Goal: Task Accomplishment & Management: Use online tool/utility

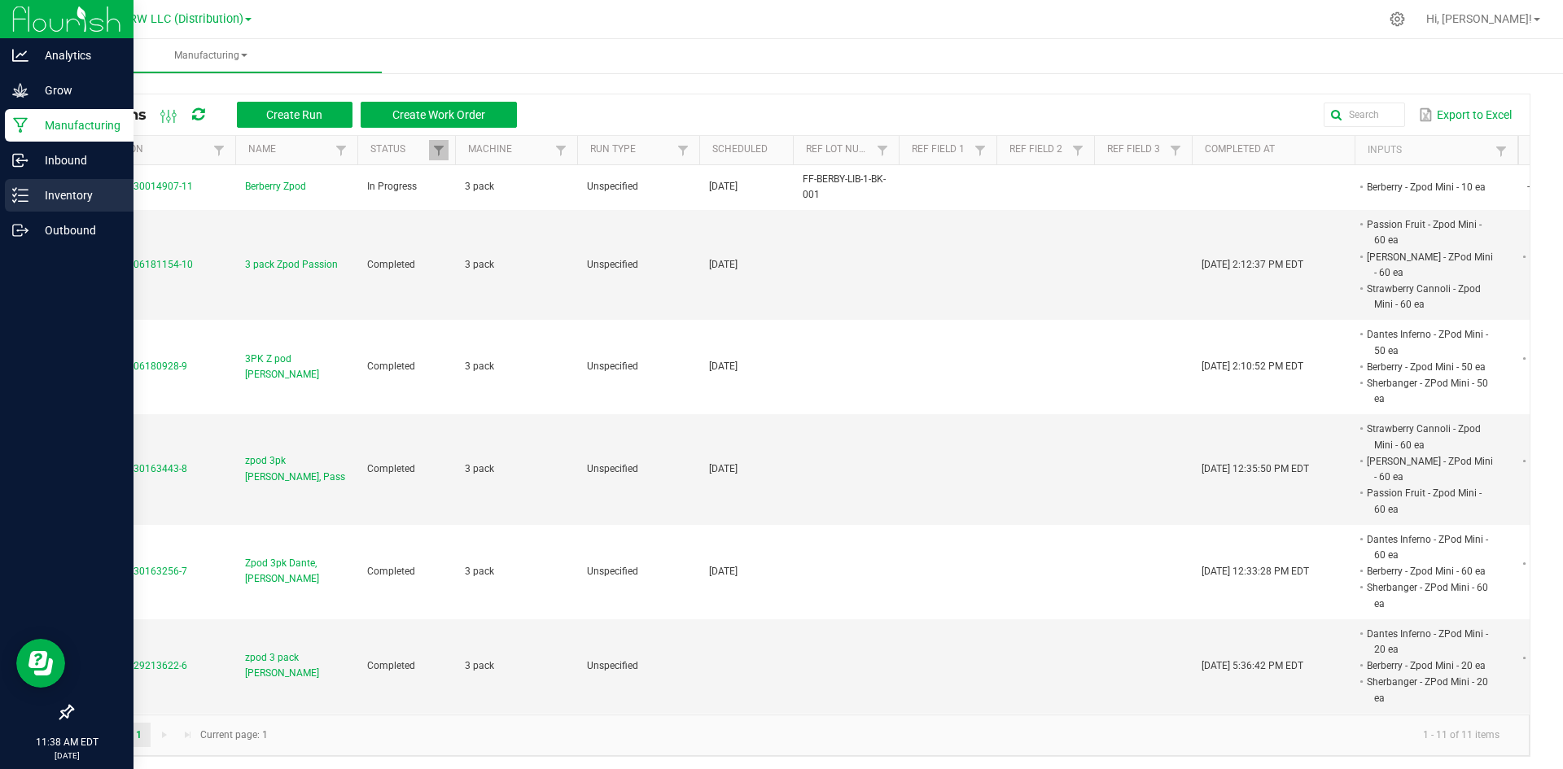
click at [46, 205] on div "Inventory" at bounding box center [69, 195] width 129 height 33
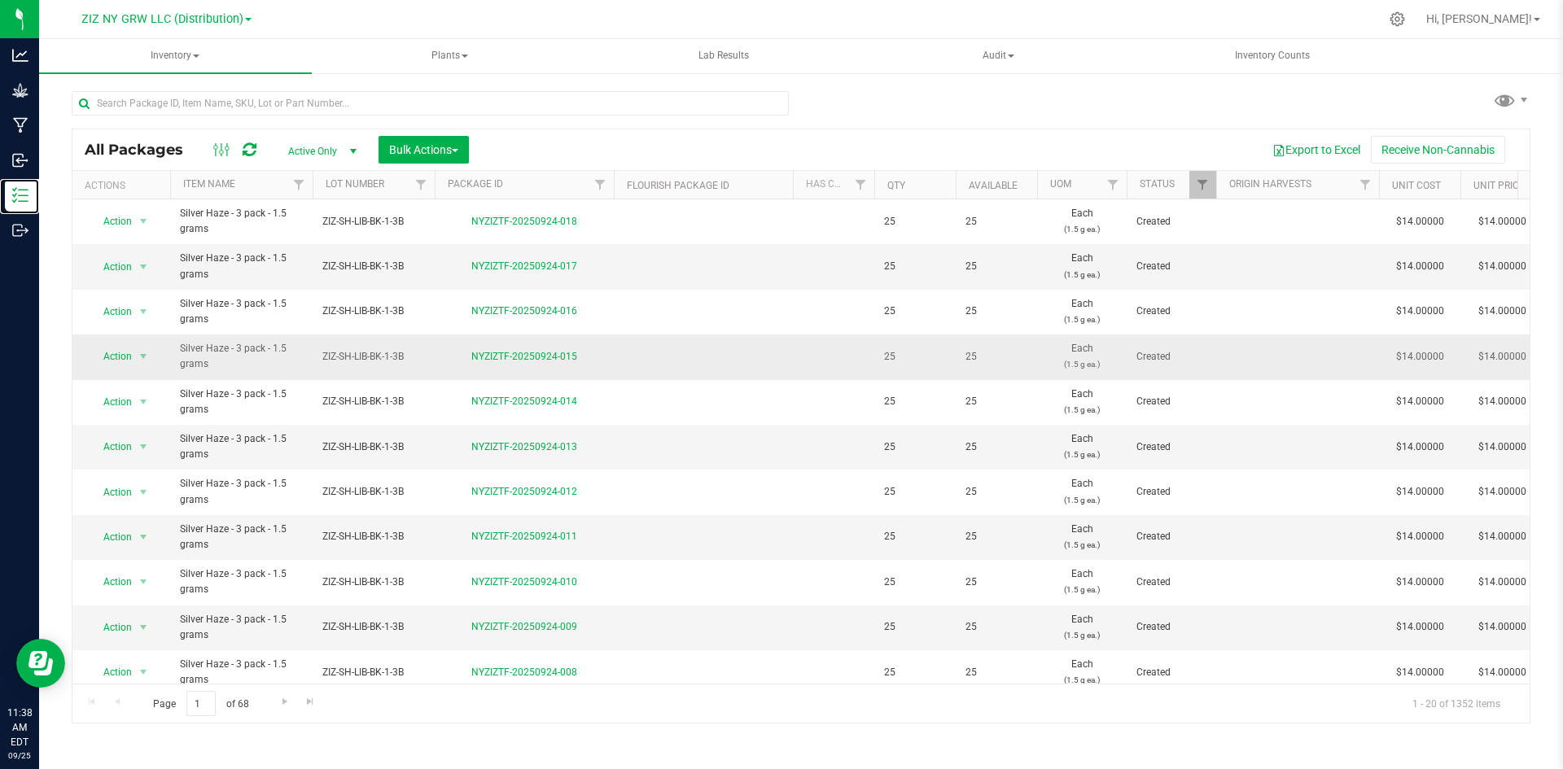
scroll to position [429, 0]
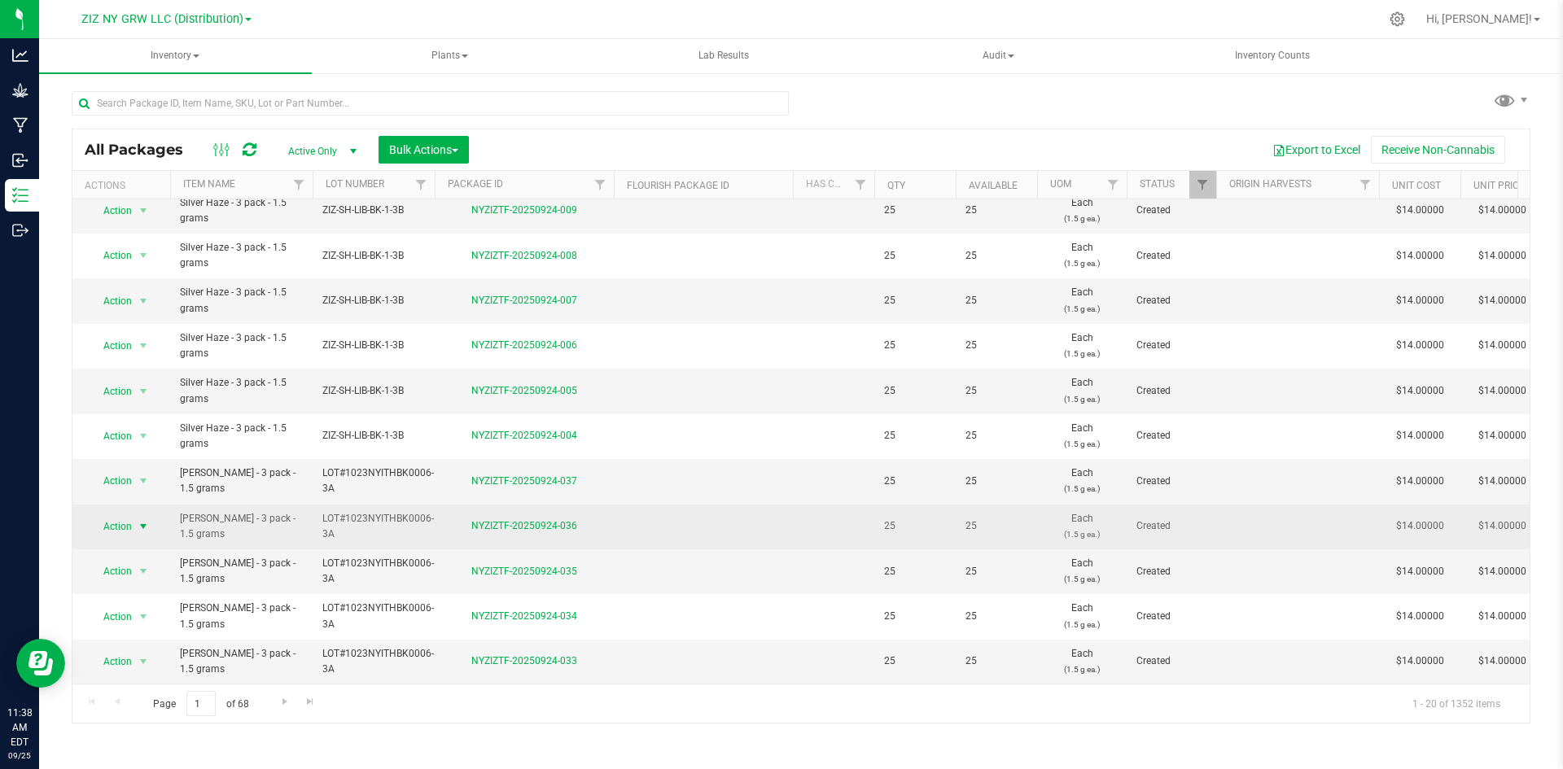
click at [138, 520] on span "select" at bounding box center [143, 526] width 13 height 13
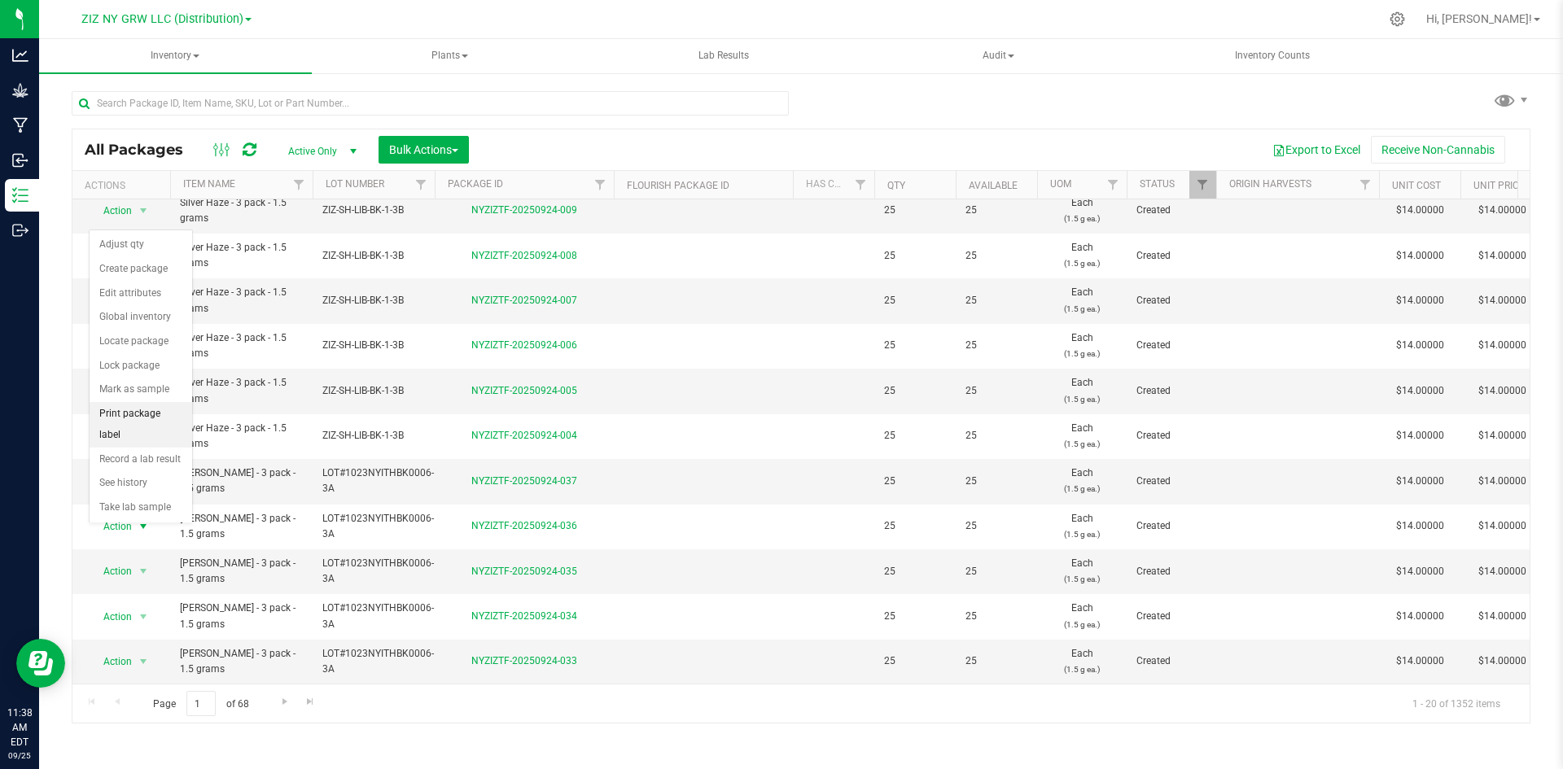
click at [154, 409] on li "Print package label" at bounding box center [141, 424] width 103 height 45
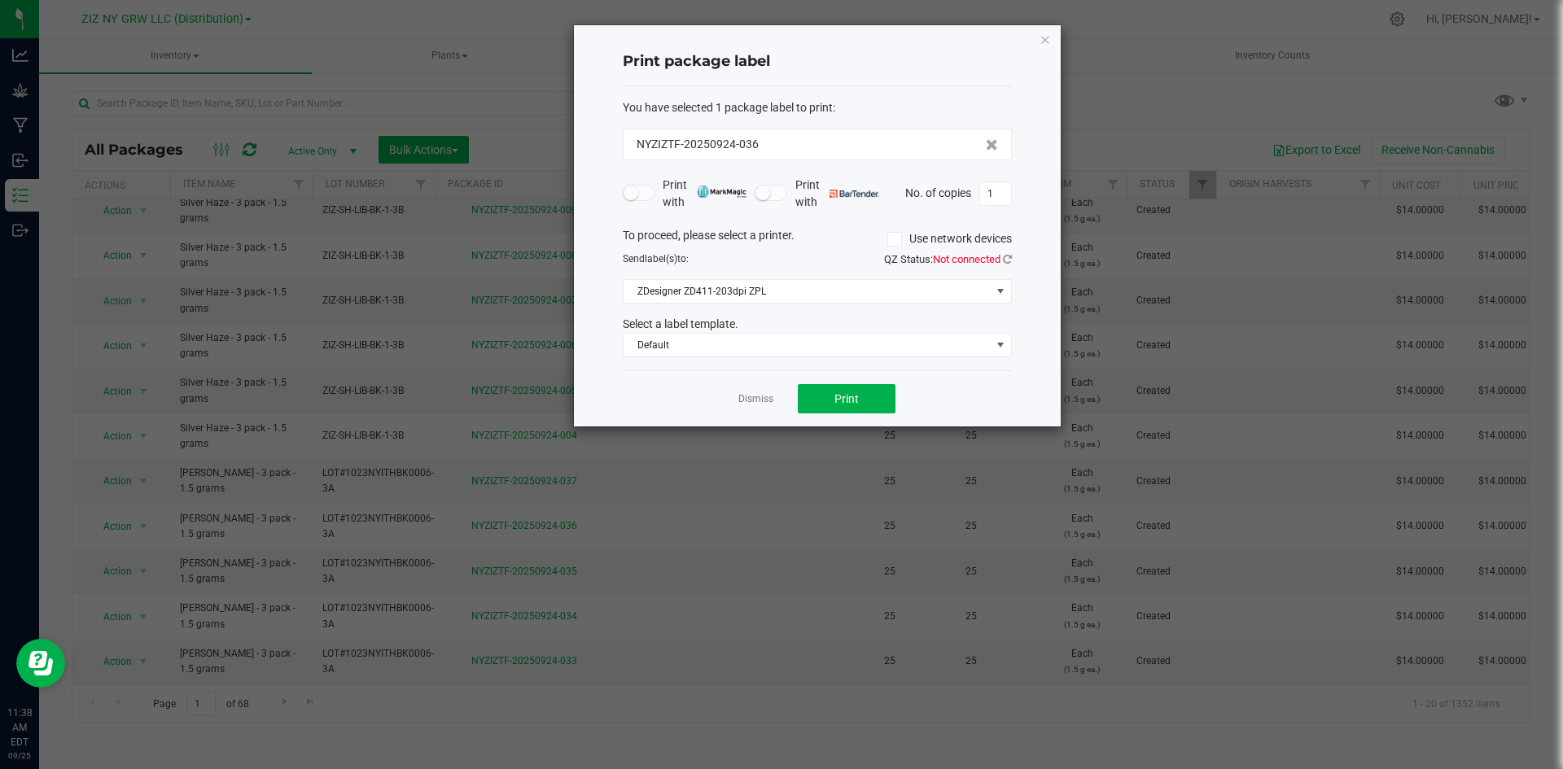
click at [970, 197] on span "No. of copies" at bounding box center [938, 192] width 66 height 13
click at [1001, 192] on input "1" at bounding box center [995, 193] width 31 height 23
type input "550"
click at [703, 348] on span "Default" at bounding box center [806, 345] width 367 height 23
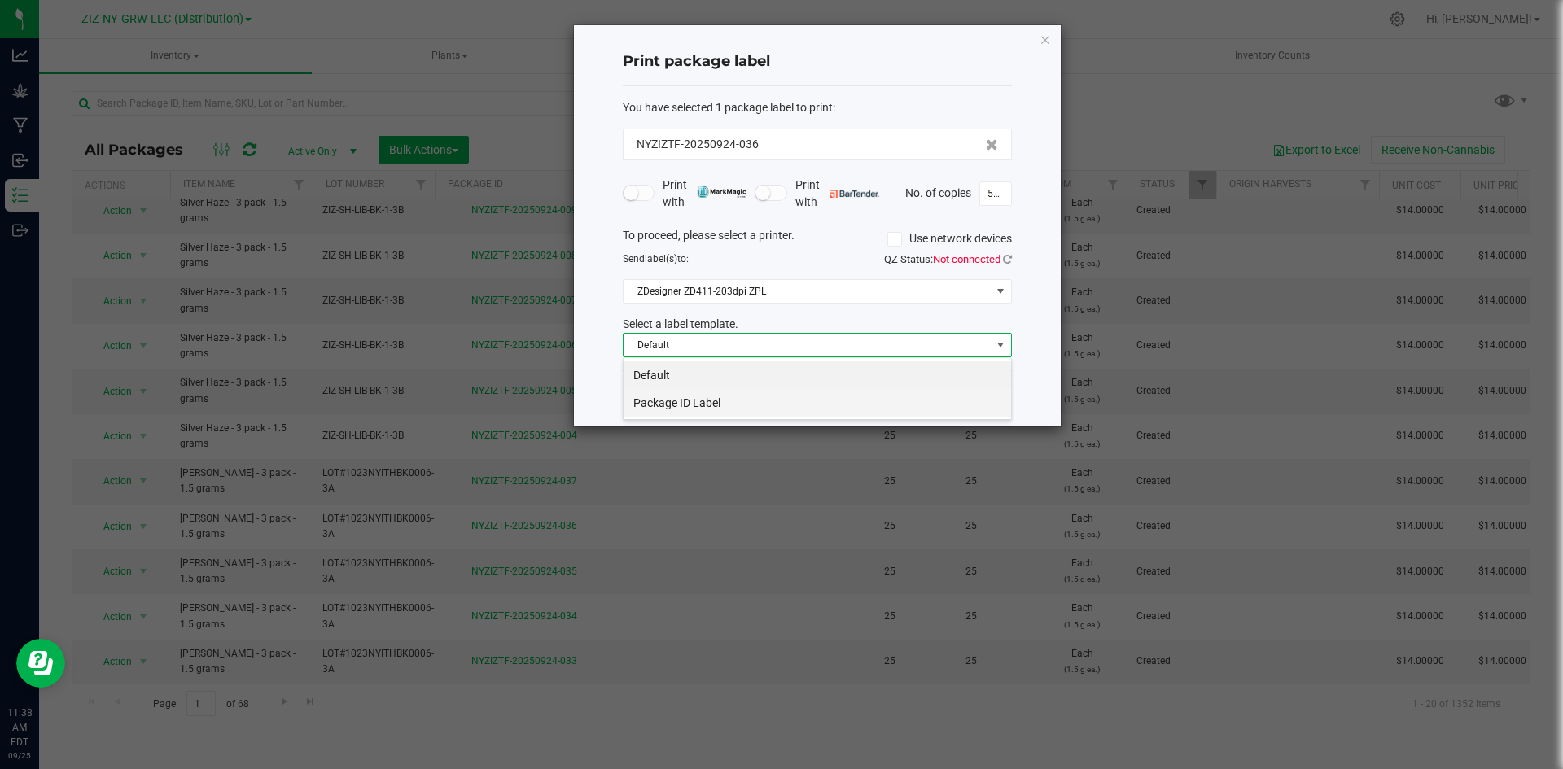
click at [689, 407] on li "Package ID Label" at bounding box center [816, 403] width 387 height 28
click at [860, 402] on button "Print" at bounding box center [847, 398] width 98 height 29
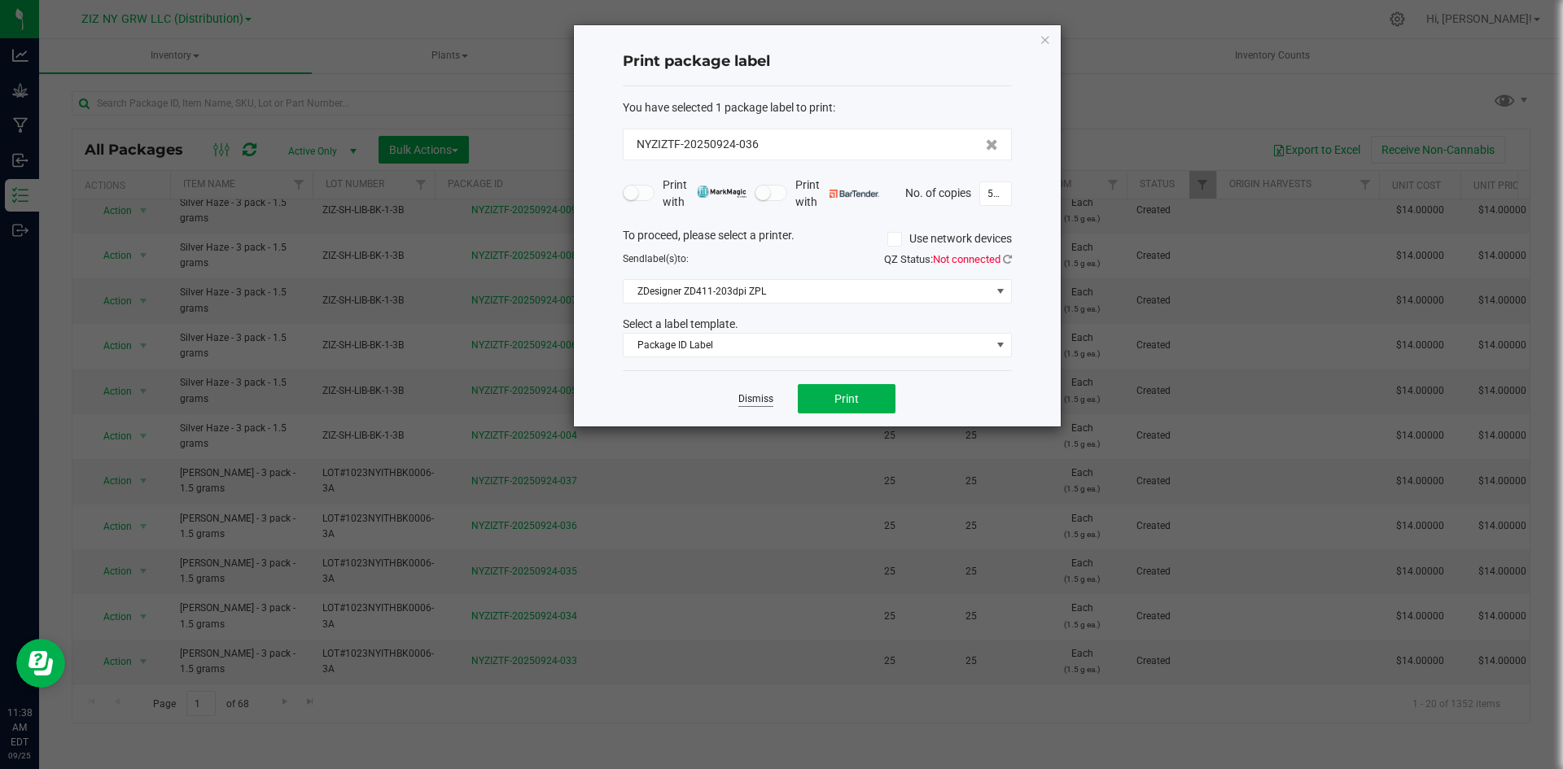
click at [760, 399] on link "Dismiss" at bounding box center [755, 399] width 35 height 14
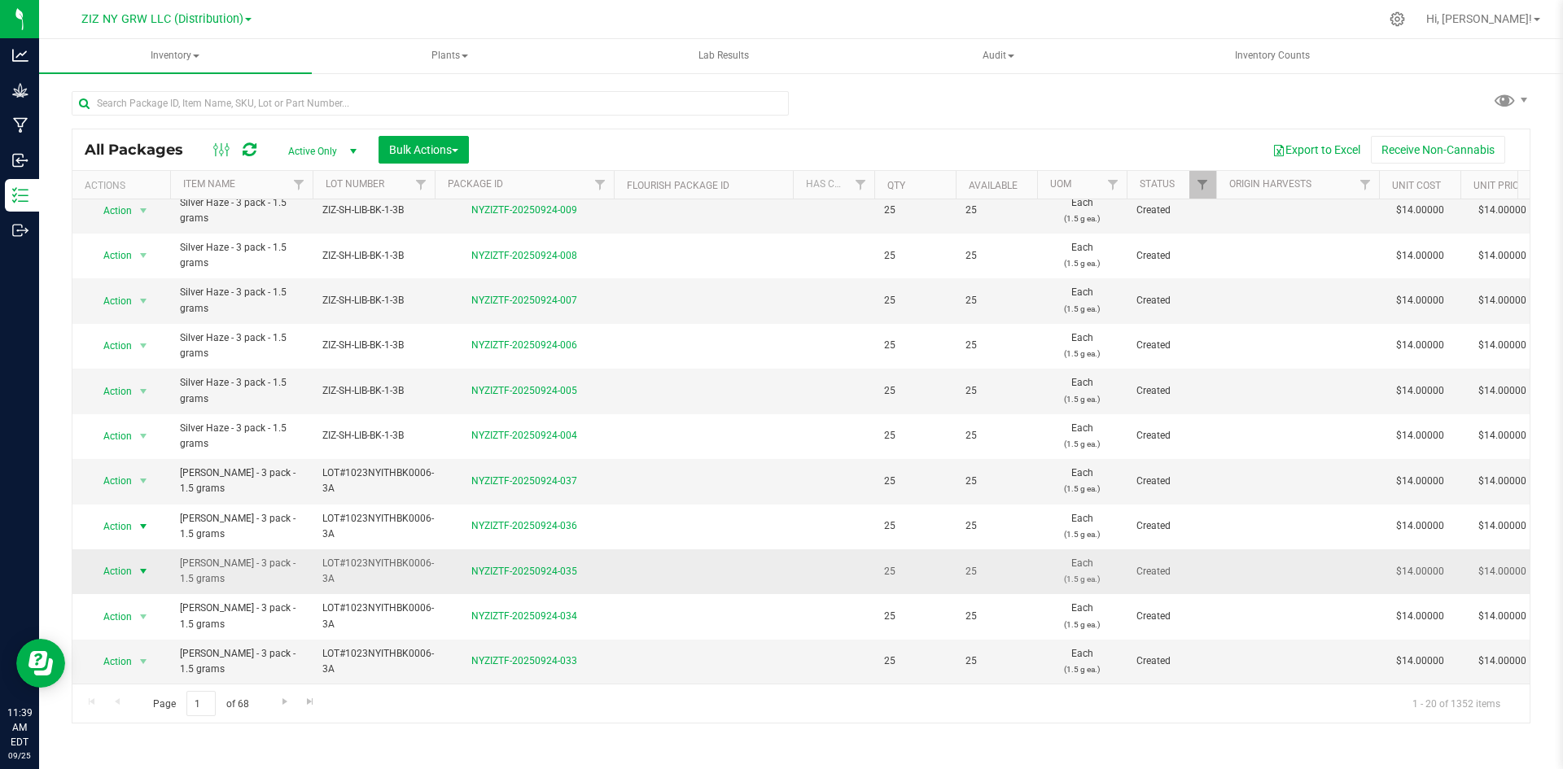
click at [123, 565] on span "Action" at bounding box center [111, 571] width 44 height 23
click at [156, 454] on li "Print package label" at bounding box center [141, 470] width 103 height 45
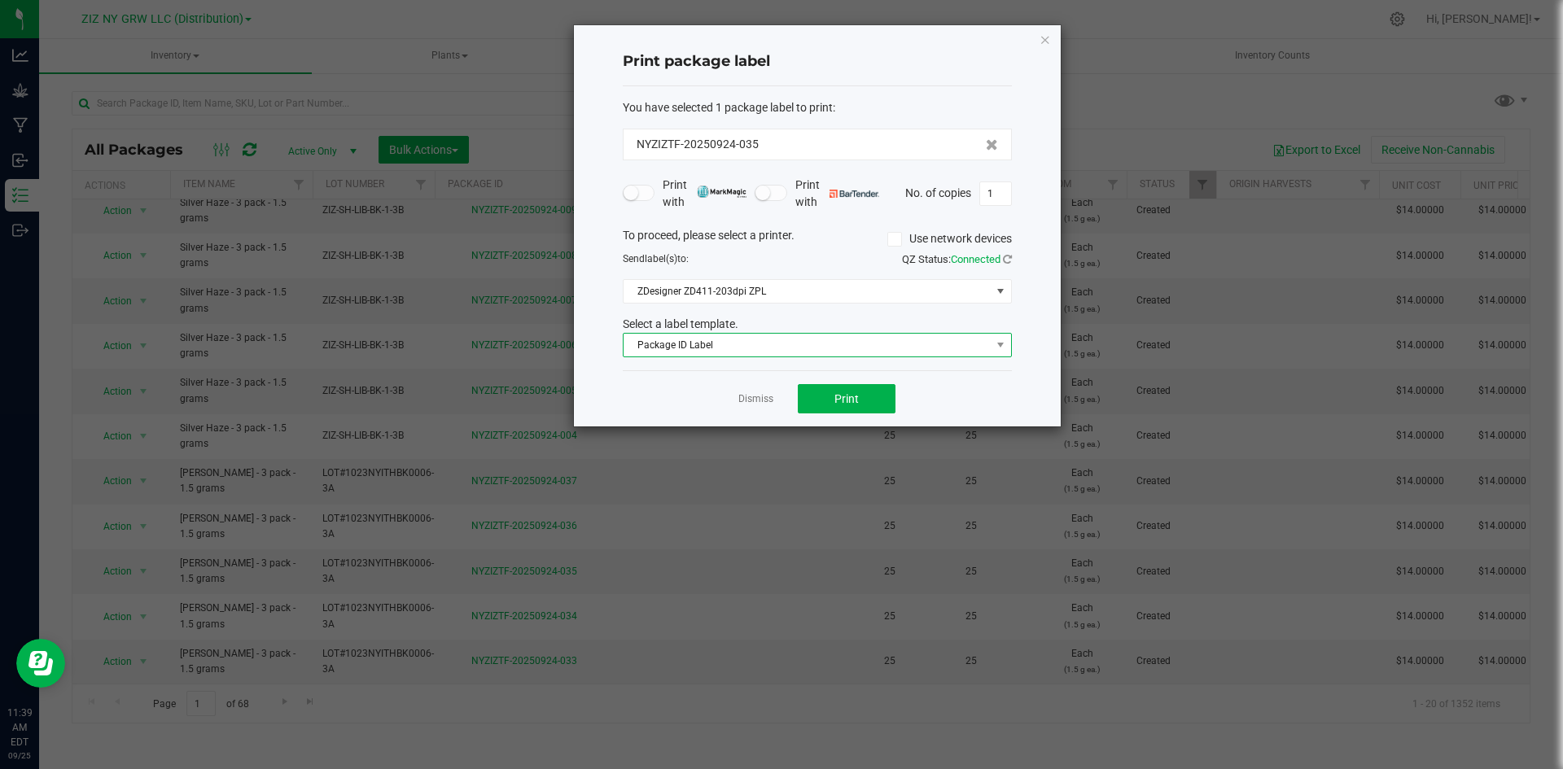
click at [827, 348] on span "Package ID Label" at bounding box center [806, 345] width 367 height 23
click at [598, 362] on div "Print package label You have selected 1 package label to print : NYZIZTF-202509…" at bounding box center [817, 225] width 487 height 401
click at [758, 402] on link "Dismiss" at bounding box center [755, 399] width 35 height 14
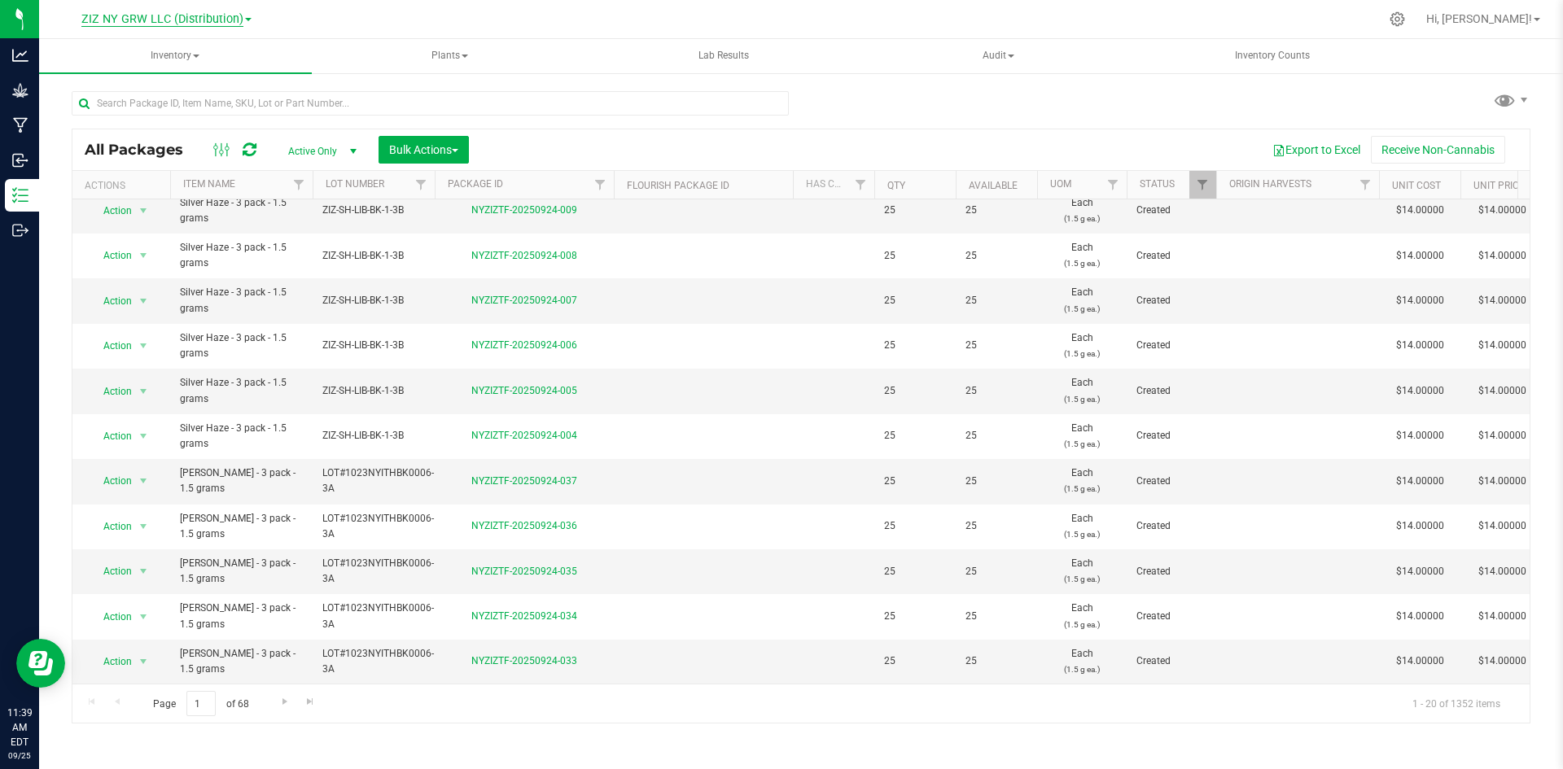
click at [164, 24] on span "ZIZ NY GRW LLC (Distribution)" at bounding box center [162, 19] width 162 height 15
click at [154, 120] on link "Processing" at bounding box center [166, 123] width 238 height 22
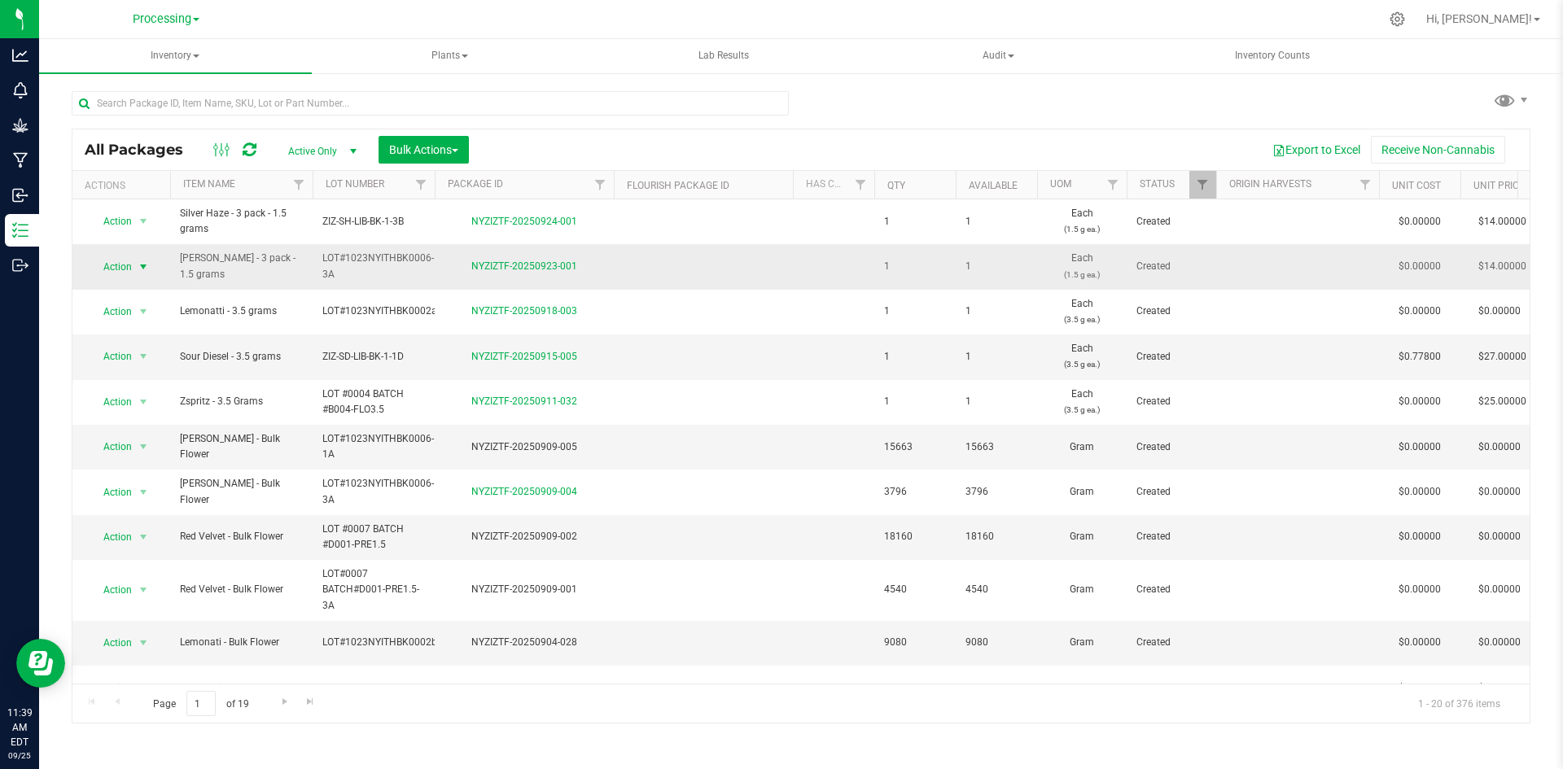
click at [125, 267] on span "Action" at bounding box center [111, 267] width 44 height 23
click at [176, 453] on li "Print package label" at bounding box center [141, 473] width 103 height 45
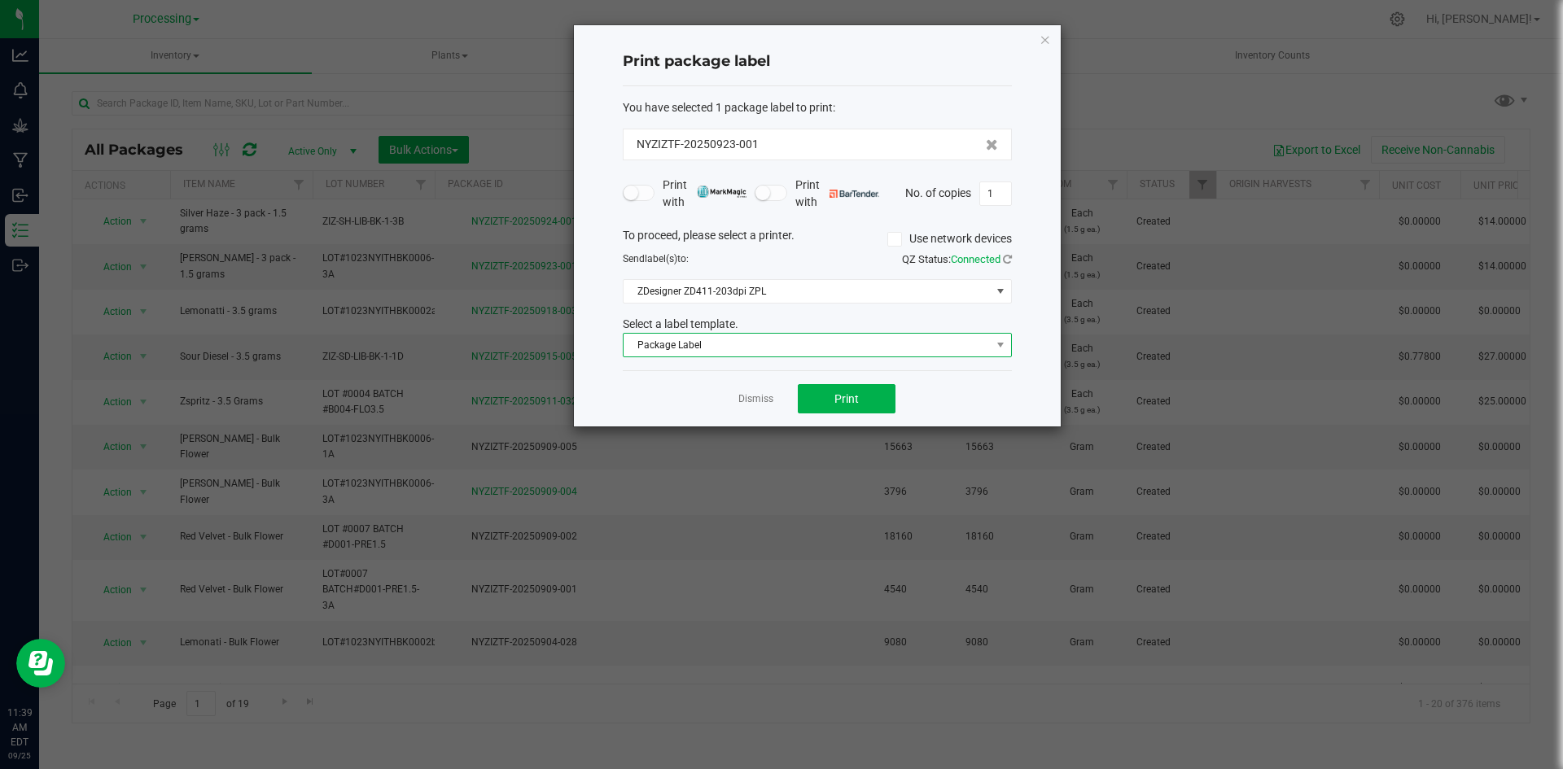
click at [835, 347] on span "Package Label" at bounding box center [806, 345] width 367 height 23
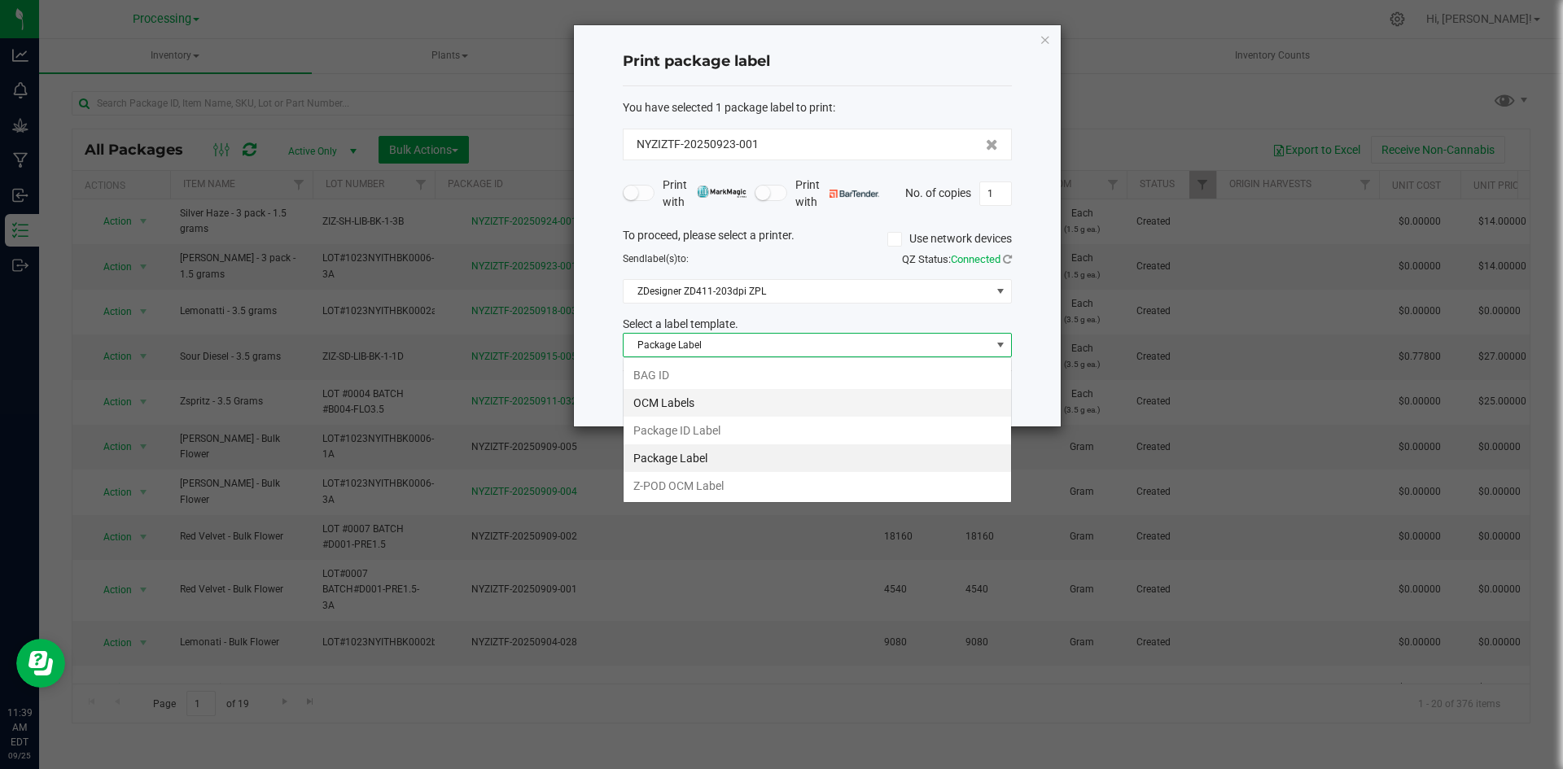
scroll to position [24, 389]
click at [758, 404] on li "OCM Labels" at bounding box center [816, 403] width 387 height 28
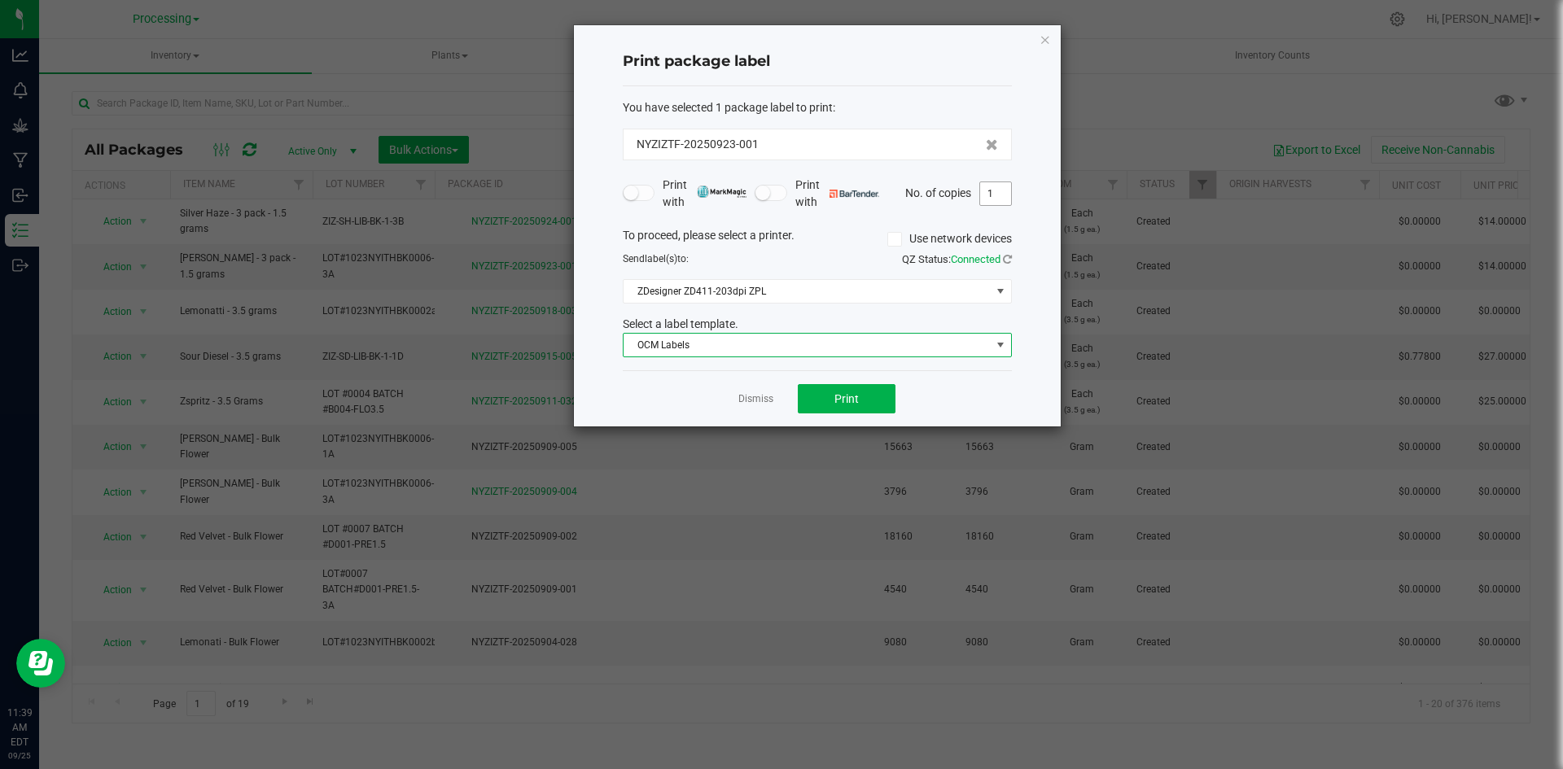
click at [1004, 190] on input "1" at bounding box center [995, 193] width 31 height 23
type input "550"
click at [875, 399] on button "Print" at bounding box center [847, 398] width 98 height 29
